Goal: Transaction & Acquisition: Purchase product/service

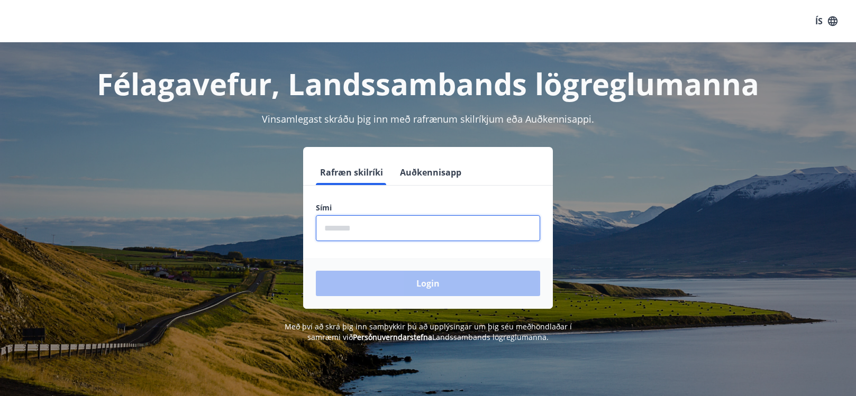
click at [348, 236] on input "phone" at bounding box center [428, 228] width 224 height 26
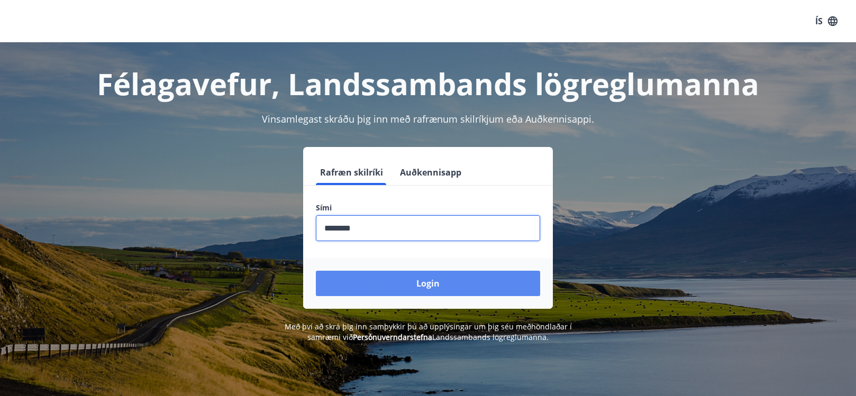
type input "********"
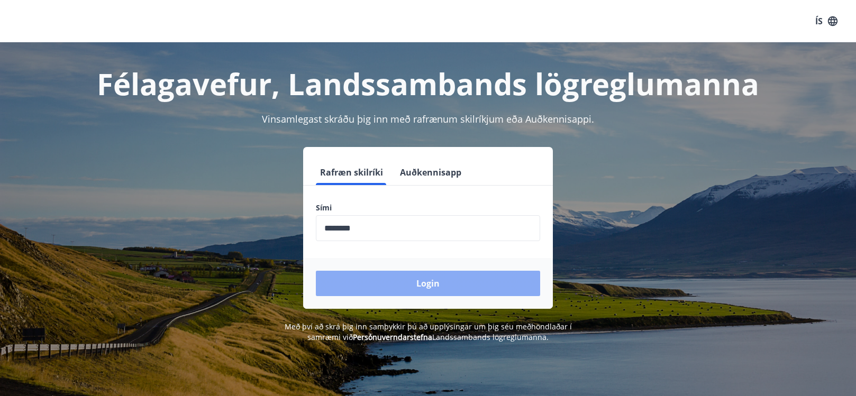
click at [410, 285] on button "Login" at bounding box center [428, 283] width 224 height 25
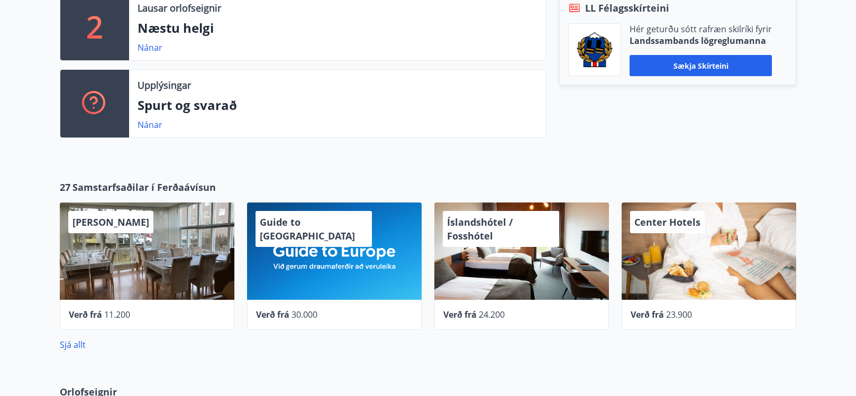
scroll to position [370, 0]
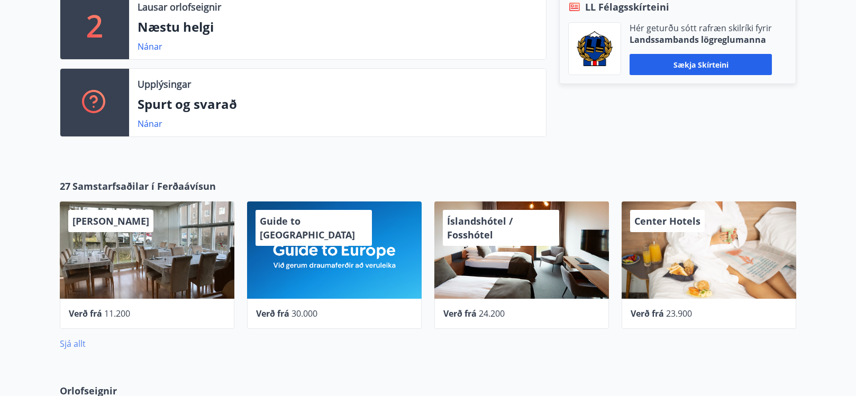
click at [74, 345] on link "Sjá allt" at bounding box center [73, 344] width 26 height 12
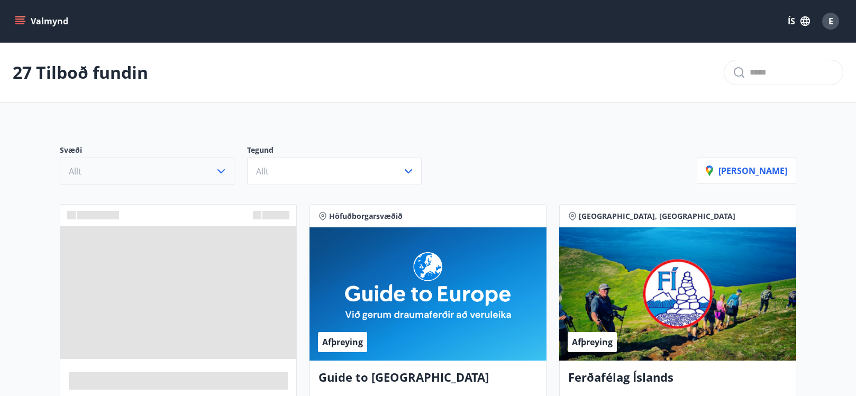
click at [223, 171] on icon "button" at bounding box center [221, 171] width 7 height 4
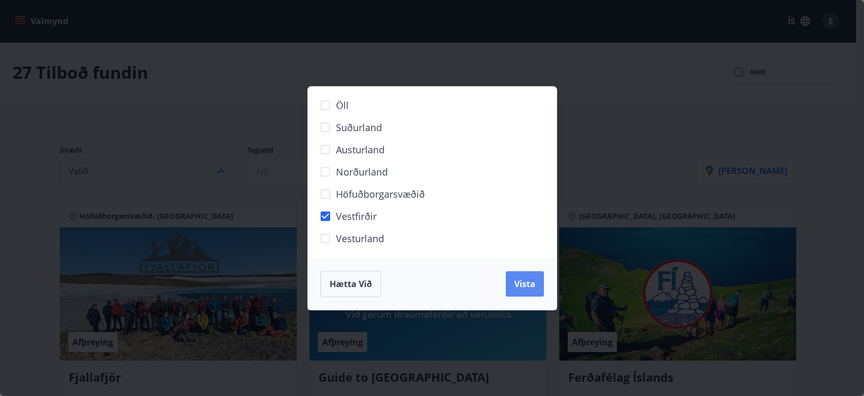
click at [532, 282] on span "Vista" at bounding box center [524, 284] width 21 height 12
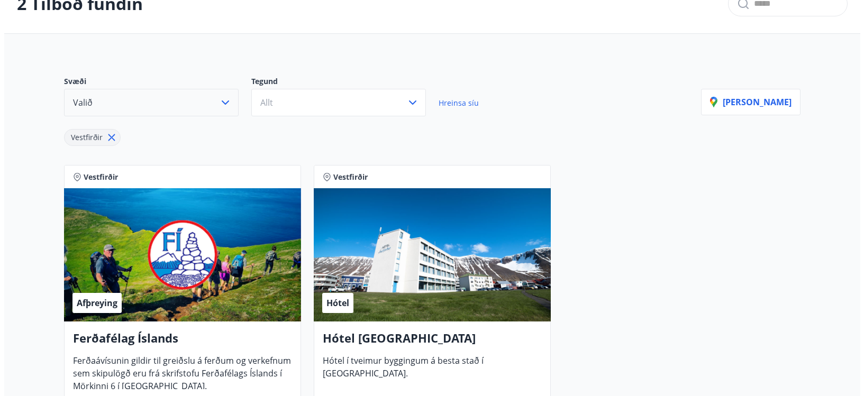
scroll to position [159, 0]
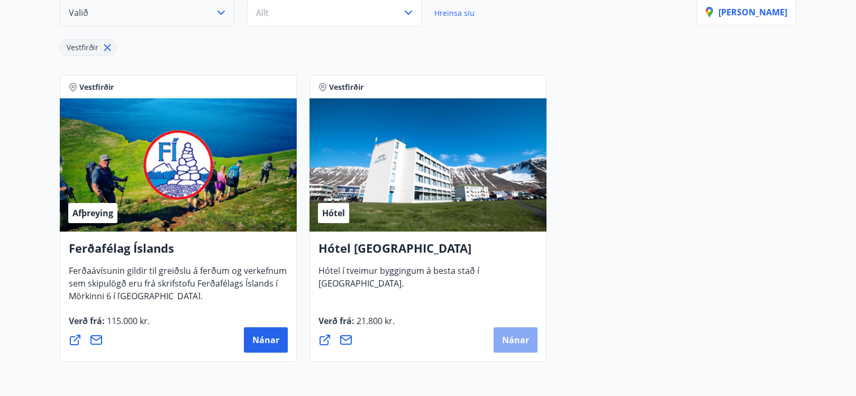
click at [506, 343] on span "Nánar" at bounding box center [515, 340] width 27 height 12
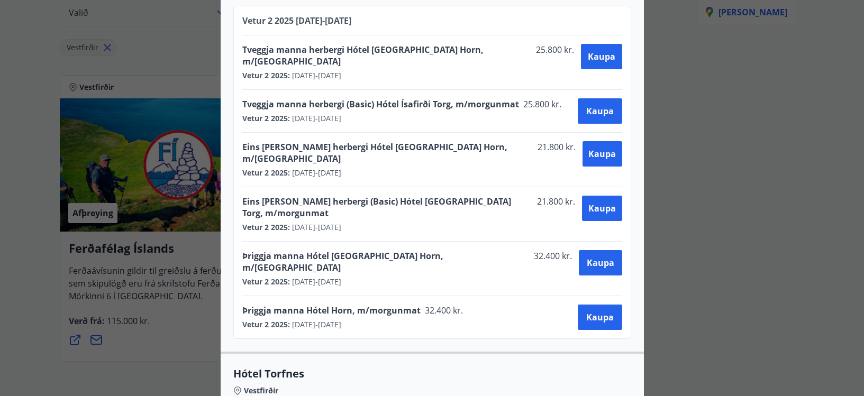
scroll to position [476, 0]
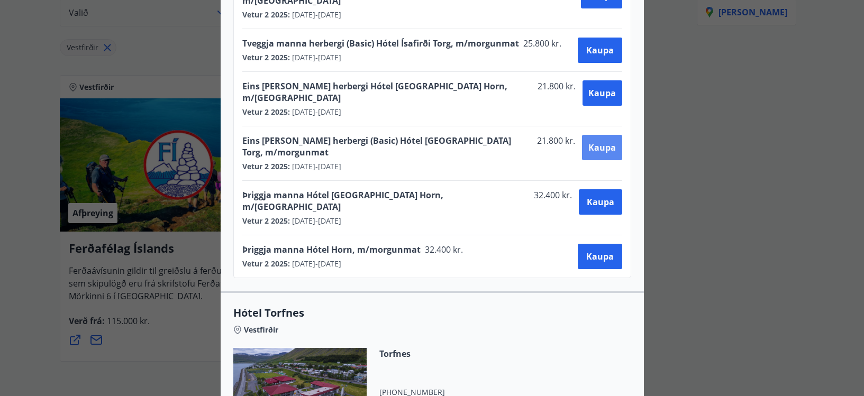
click at [595, 142] on span "Kaupa" at bounding box center [603, 148] width 28 height 12
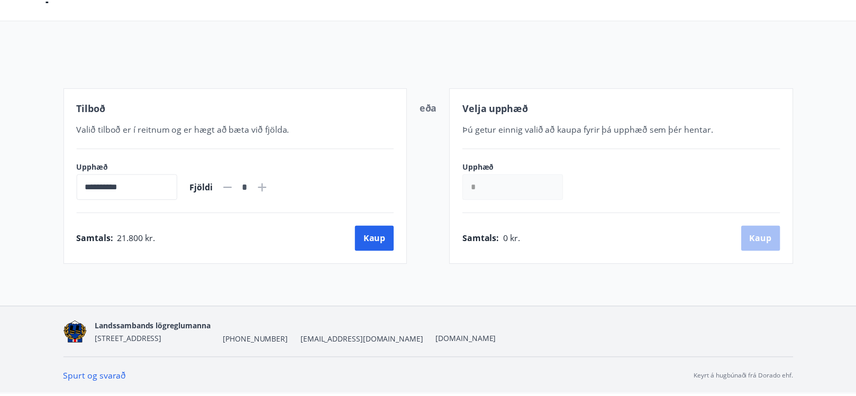
scroll to position [80, 0]
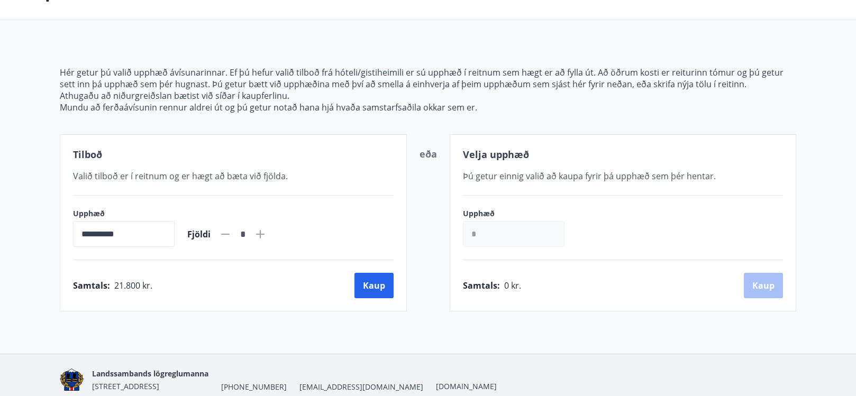
click at [261, 234] on icon at bounding box center [260, 234] width 1 height 1
type input "*"
click at [367, 291] on button "Kaup" at bounding box center [374, 285] width 39 height 25
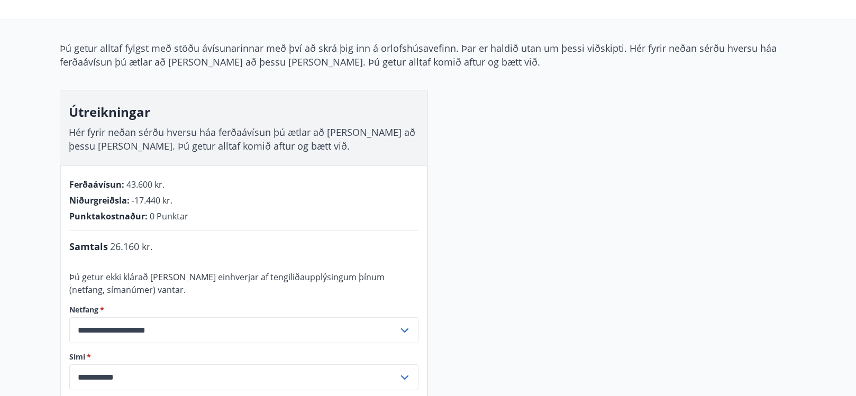
scroll to position [239, 0]
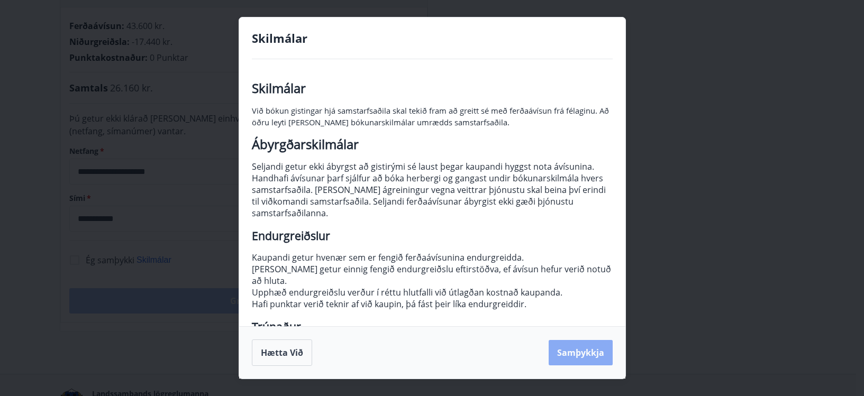
click at [578, 355] on button "Samþykkja" at bounding box center [581, 352] width 64 height 25
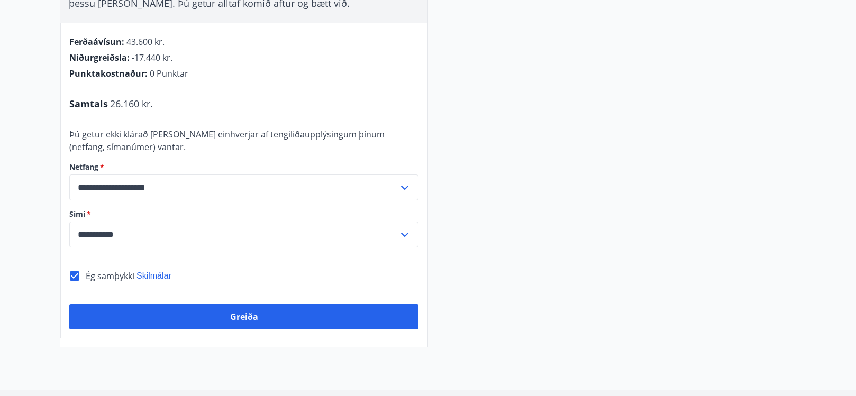
scroll to position [253, 0]
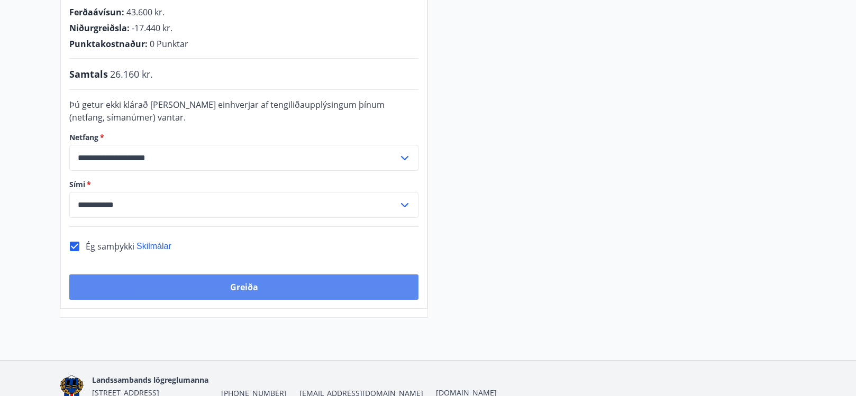
click at [266, 290] on button "Greiða" at bounding box center [243, 287] width 349 height 25
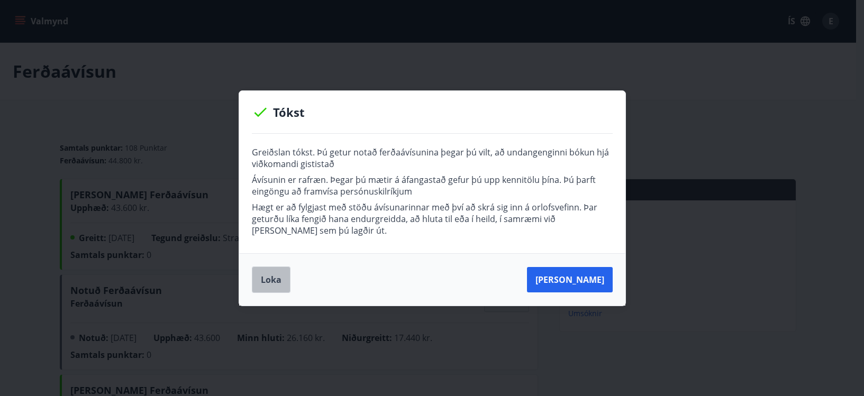
click at [284, 279] on button "Loka" at bounding box center [271, 280] width 39 height 26
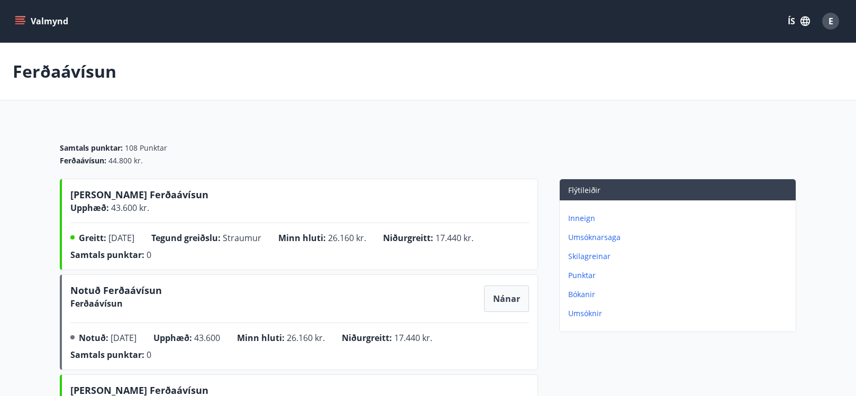
click at [831, 22] on span "E" at bounding box center [831, 21] width 5 height 12
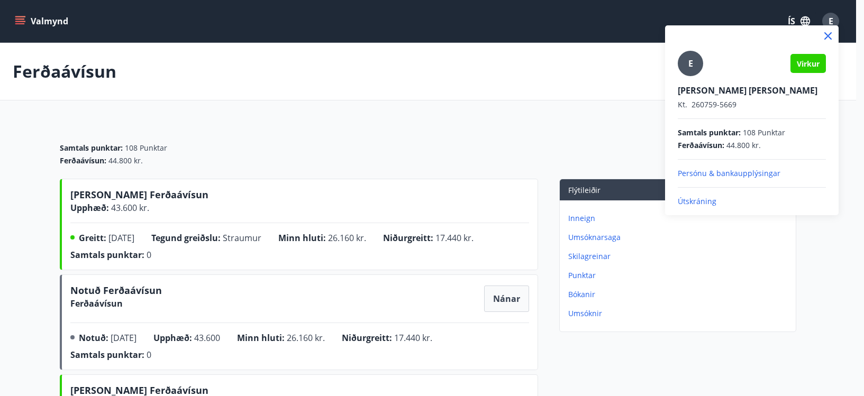
click at [701, 198] on p "Útskráning" at bounding box center [752, 201] width 148 height 11
